Goal: Transaction & Acquisition: Purchase product/service

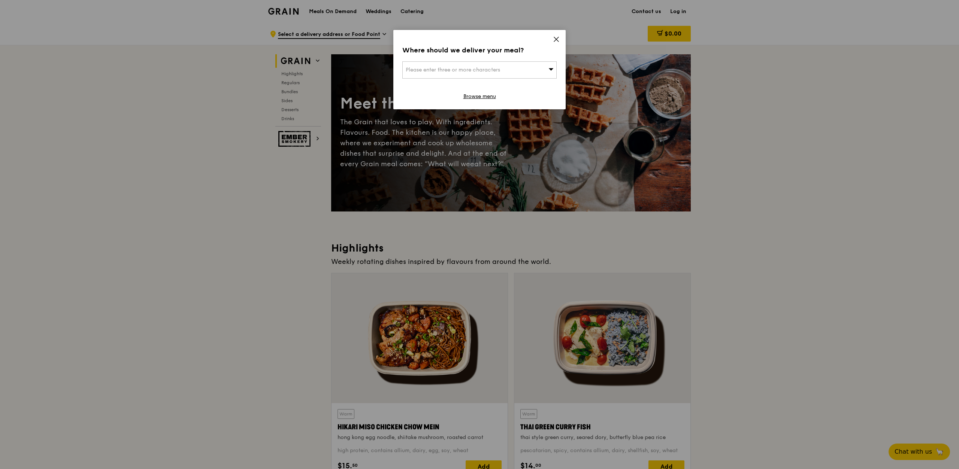
click at [527, 69] on div "Please enter three or more characters" at bounding box center [479, 69] width 154 height 17
click at [556, 36] on div "Where should we deliver your meal? Please enter three or more characters Please…" at bounding box center [479, 69] width 172 height 79
click at [558, 40] on icon at bounding box center [556, 39] width 7 height 7
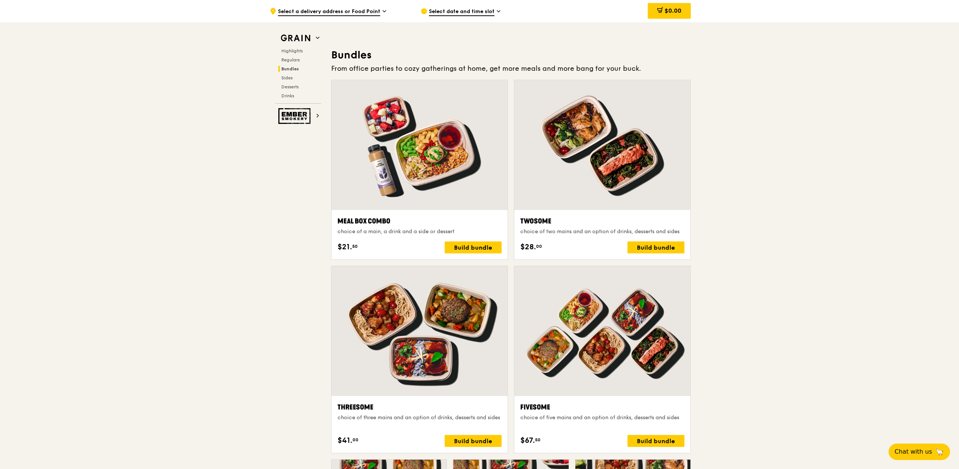
scroll to position [1213, 0]
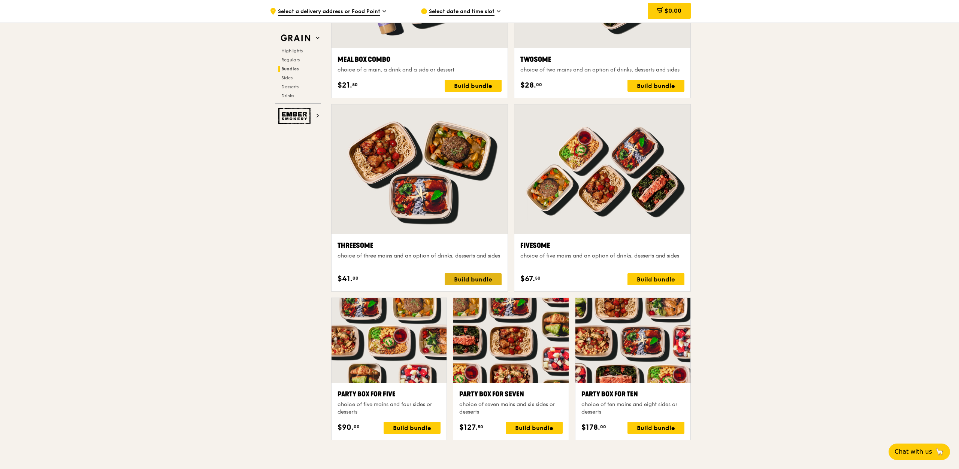
click at [488, 279] on div "Build bundle" at bounding box center [472, 279] width 57 height 12
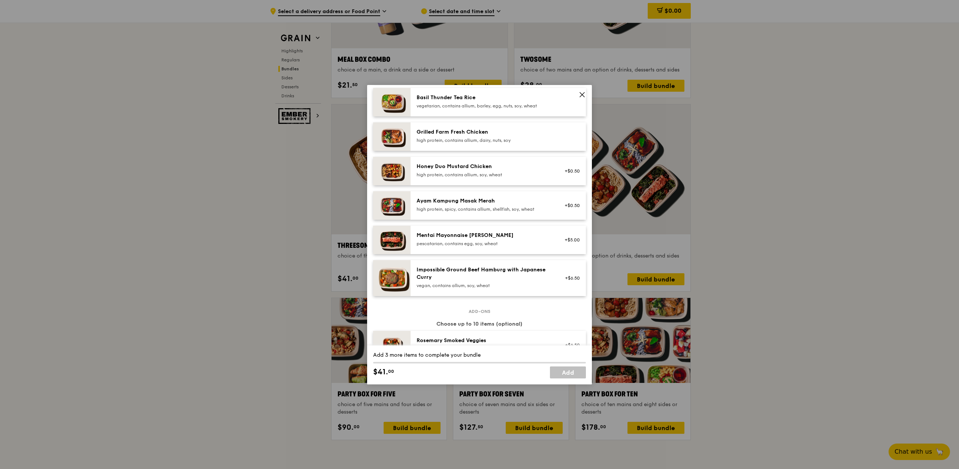
scroll to position [174, 0]
click at [580, 95] on icon at bounding box center [582, 94] width 7 height 7
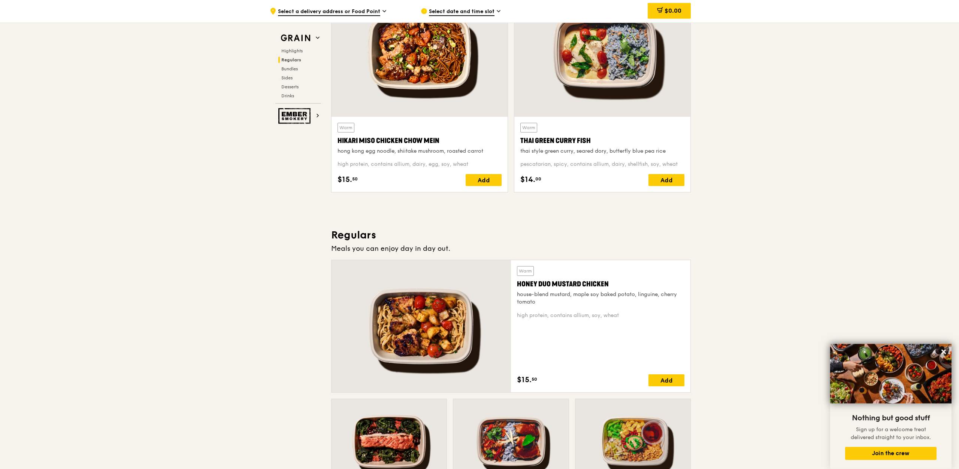
scroll to position [283, 0]
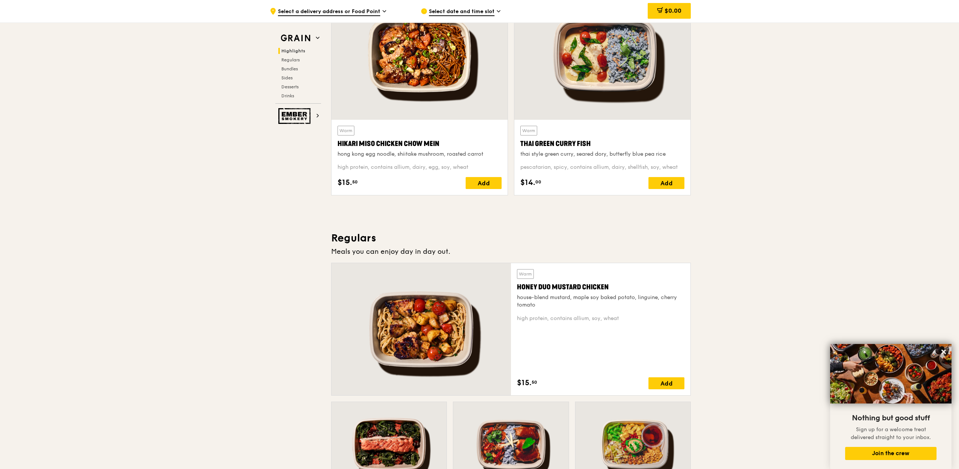
click at [378, 10] on span "Select a delivery address or Food Point" at bounding box center [329, 12] width 102 height 8
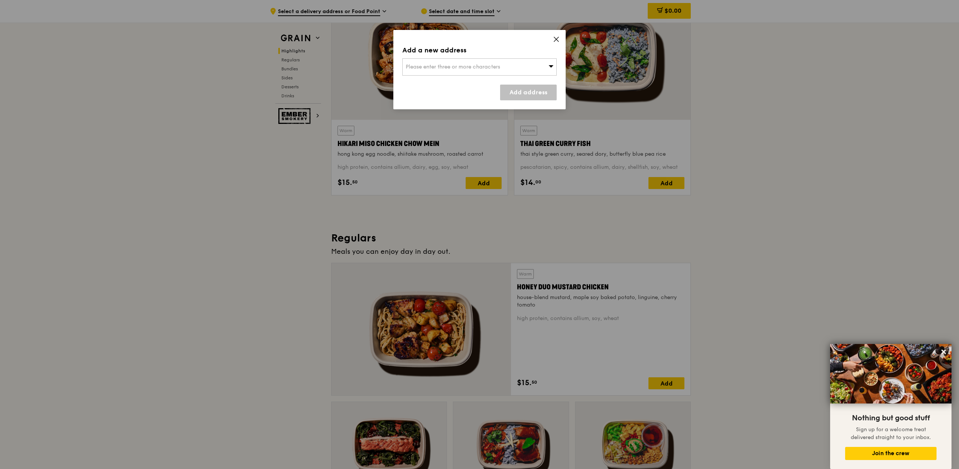
click at [552, 40] on div "Add a new address Please enter three or more characters Add address" at bounding box center [479, 69] width 172 height 79
click at [559, 39] on div "Add a new address Please enter three or more characters Add address" at bounding box center [479, 69] width 172 height 79
click at [555, 41] on icon at bounding box center [556, 39] width 7 height 7
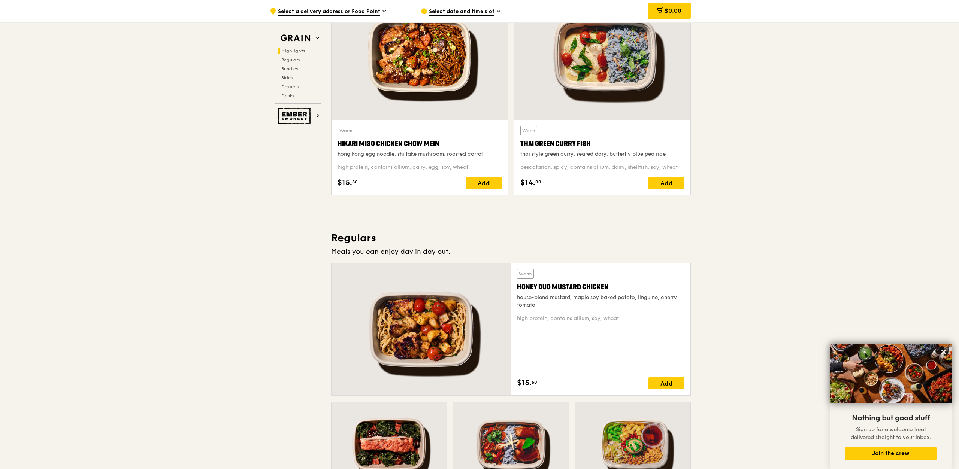
click at [488, 13] on span "Select date and time slot" at bounding box center [462, 12] width 66 height 8
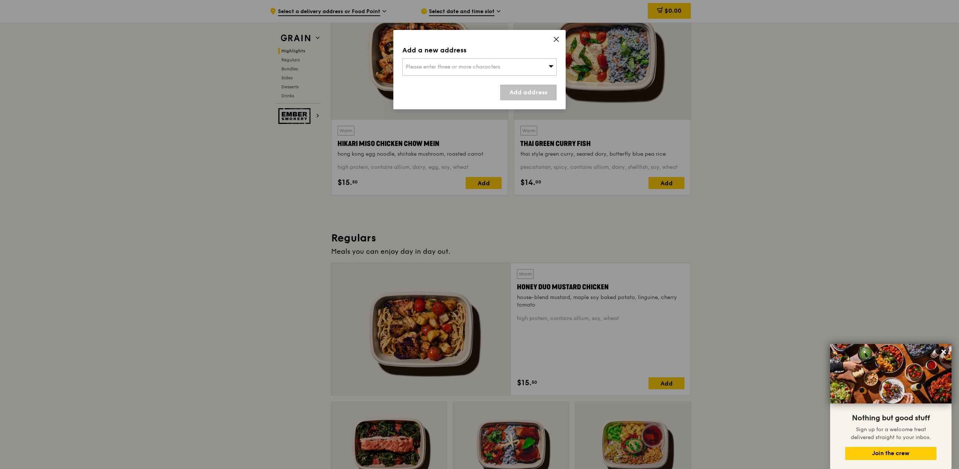
click at [549, 61] on div "Please enter three or more characters" at bounding box center [479, 66] width 154 height 17
click at [548, 62] on input "search" at bounding box center [480, 67] width 154 height 16
click at [555, 38] on icon at bounding box center [556, 39] width 7 height 7
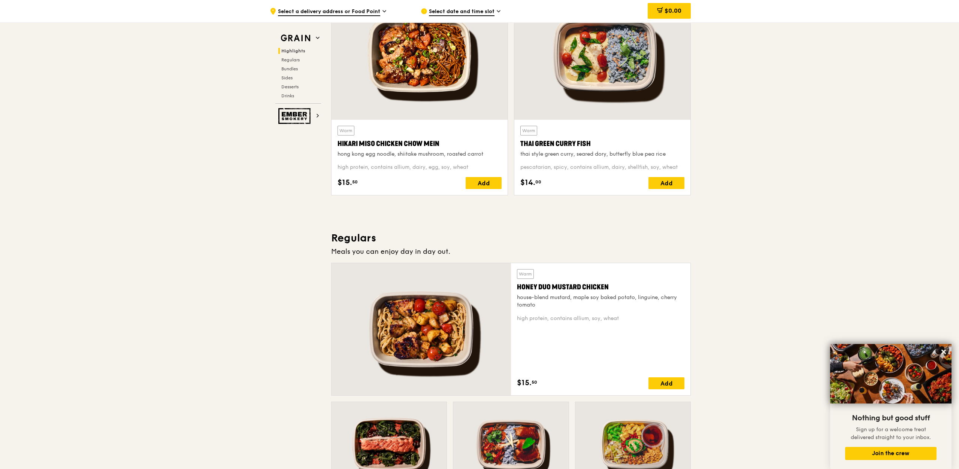
click at [557, 39] on div at bounding box center [602, 55] width 176 height 130
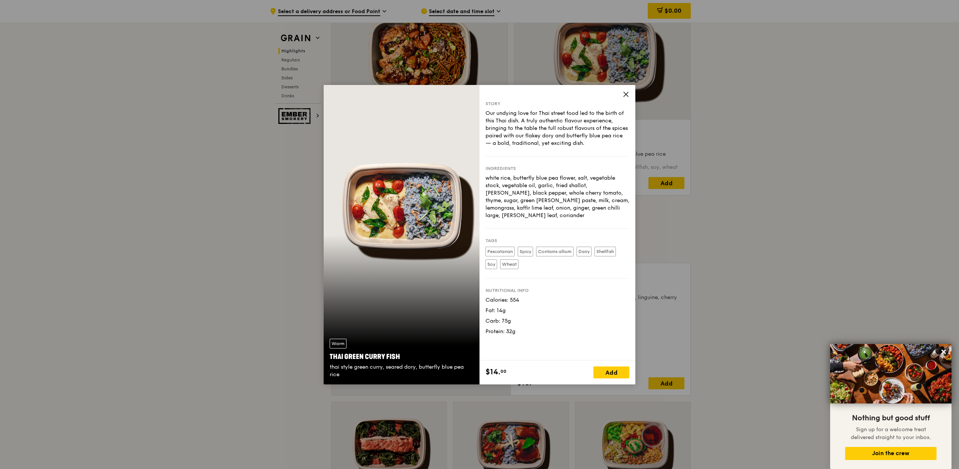
click at [630, 96] on div "Story Our undying love for Thai street food led to the birth of this Thai dish.…" at bounding box center [557, 223] width 156 height 276
click at [623, 98] on span at bounding box center [625, 95] width 7 height 8
